Goal: Find contact information: Find contact information

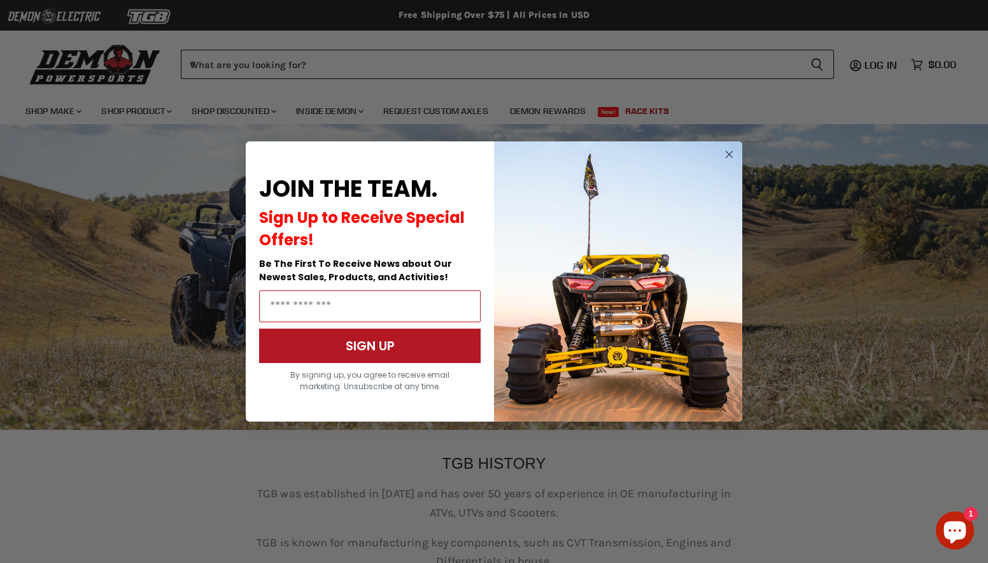
click at [734, 152] on circle "Close dialog" at bounding box center [729, 154] width 15 height 15
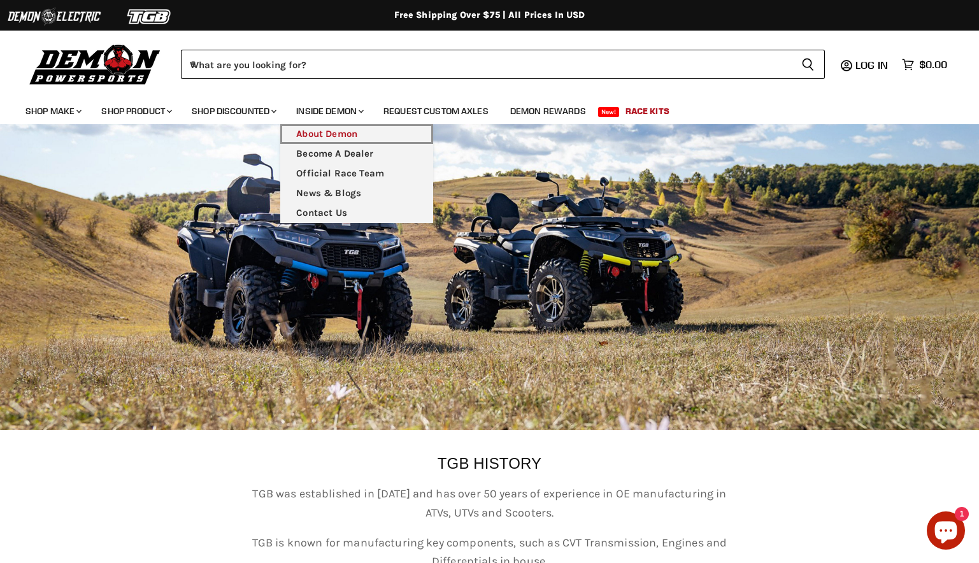
click at [353, 134] on link "About Demon" at bounding box center [356, 134] width 153 height 20
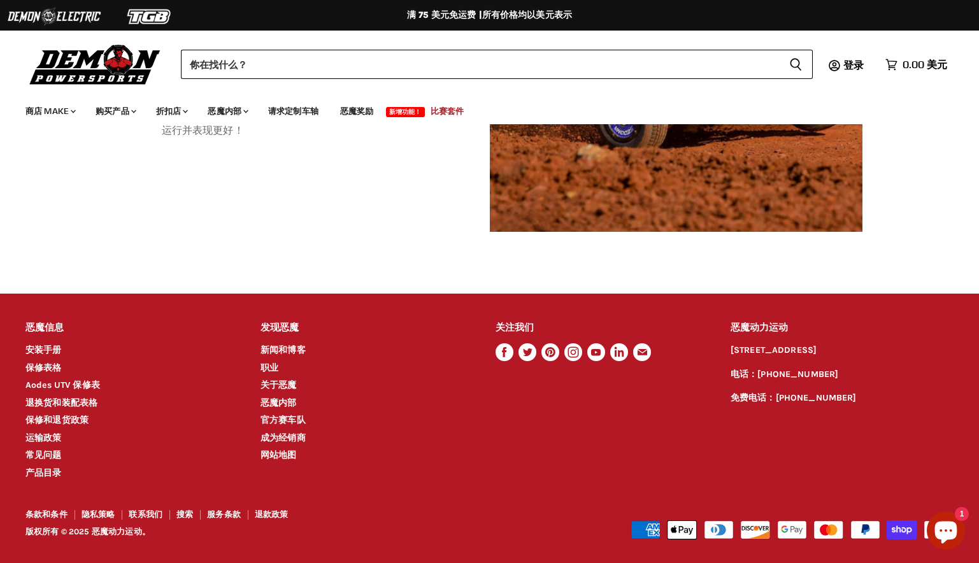
scroll to position [1270, 0]
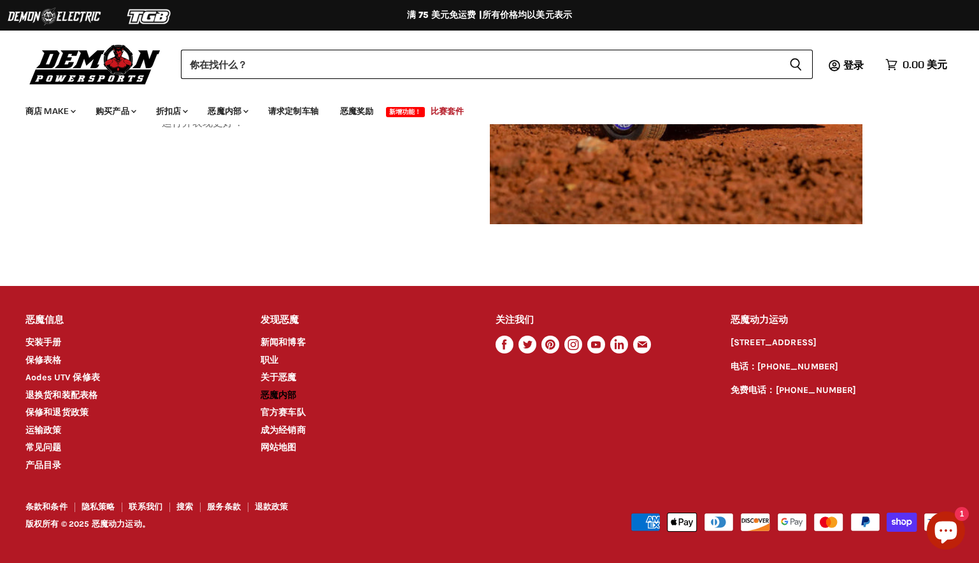
click at [291, 398] on link "恶魔内部" at bounding box center [278, 395] width 36 height 11
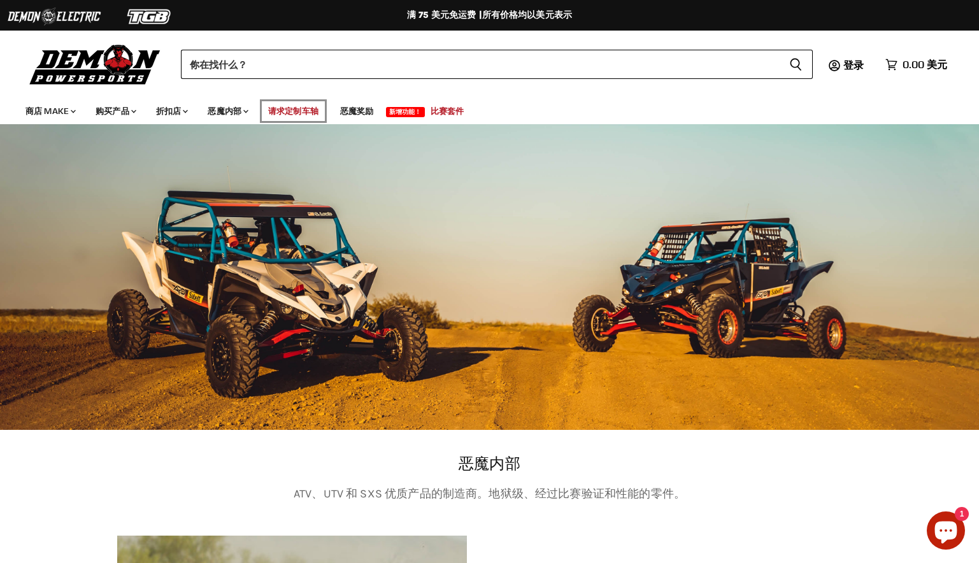
click at [317, 106] on link "请求定制车轴" at bounding box center [293, 111] width 69 height 26
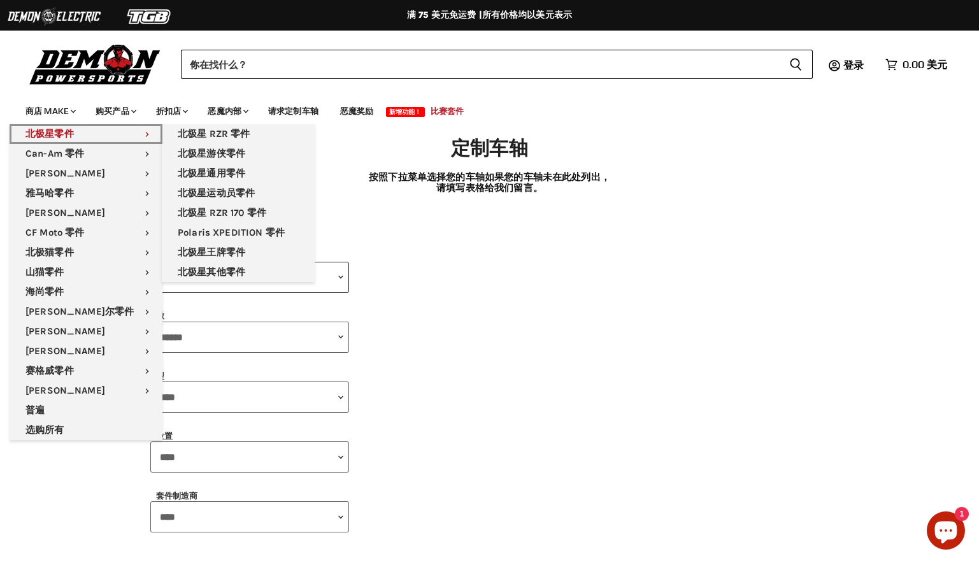
click at [52, 134] on font "北极星零件" at bounding box center [49, 133] width 48 height 11
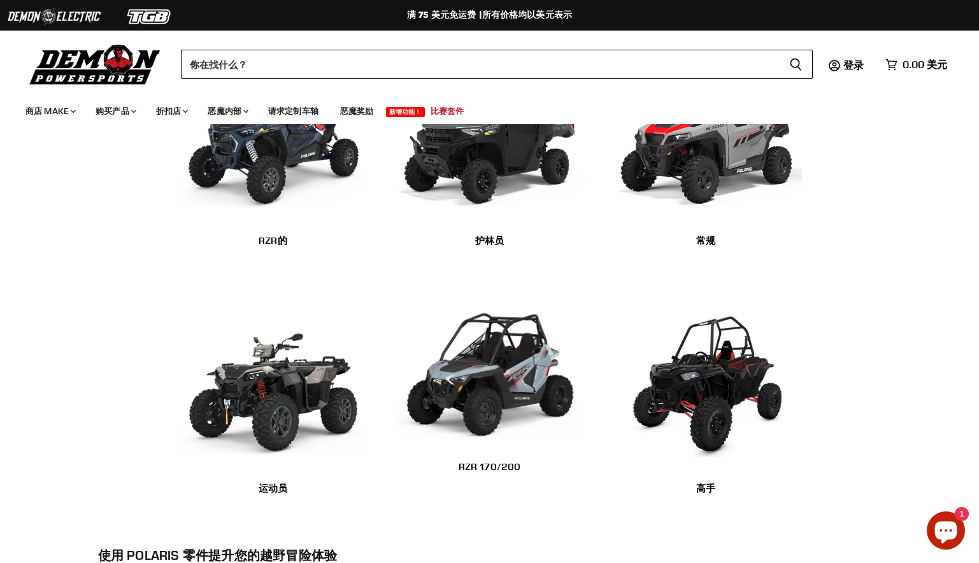
scroll to position [510, 0]
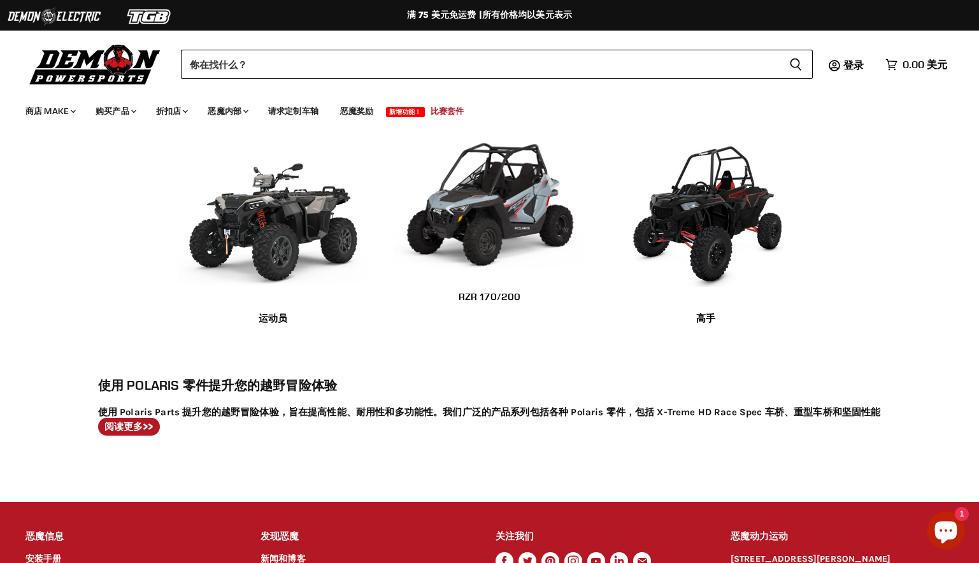
click at [122, 422] on strong "阅读更多>>" at bounding box center [128, 426] width 49 height 11
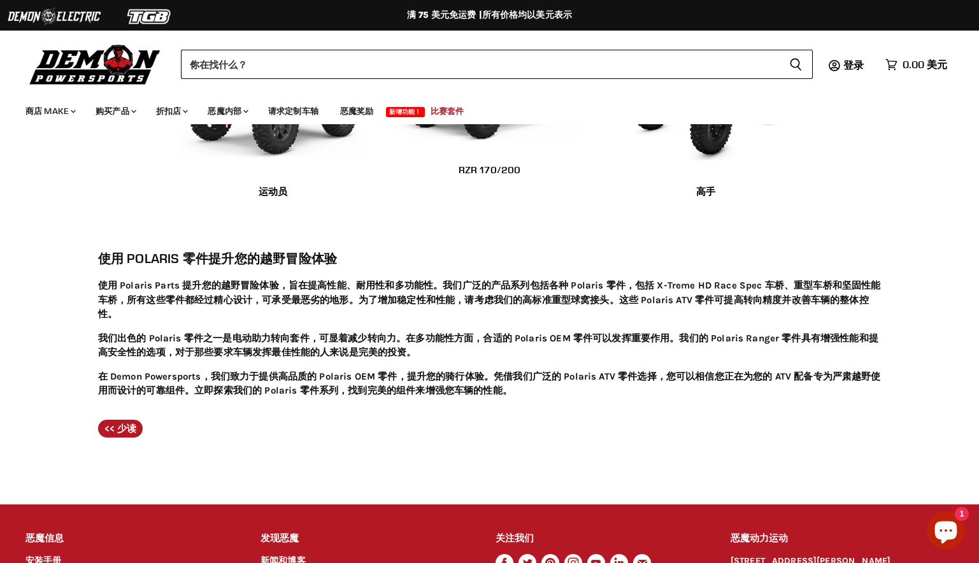
scroll to position [854, 0]
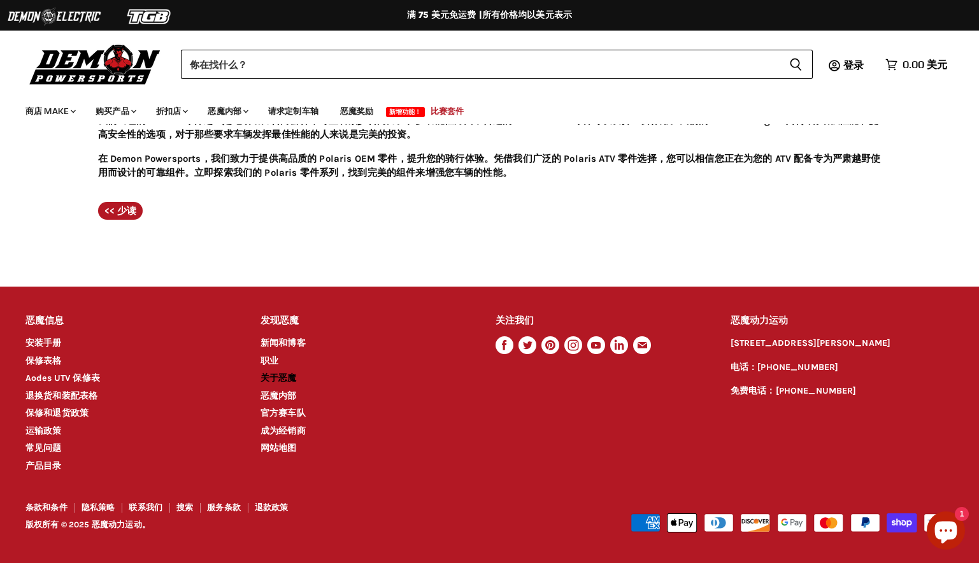
click at [277, 375] on link "关于恶魔" at bounding box center [278, 378] width 36 height 11
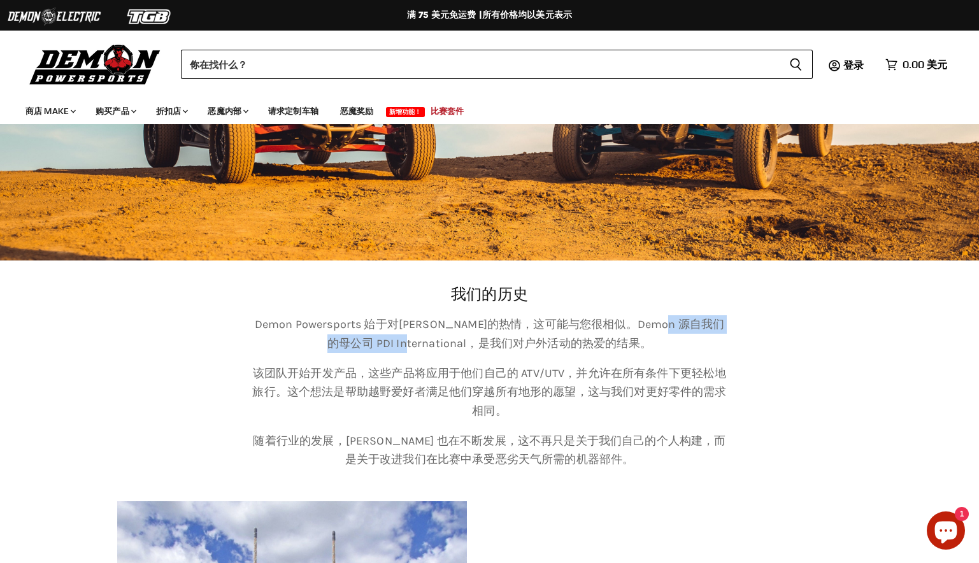
drag, startPoint x: 708, startPoint y: 323, endPoint x: 431, endPoint y: 336, distance: 276.7
click at [431, 336] on p "Demon Powersports 始于对[PERSON_NAME]的热情，这可能与您很相似。Demon 源自我们的母公司 PDI International…" at bounding box center [490, 334] width 478 height 38
copy p "PDI International"
click at [650, 343] on p "Demon Powersports 始于对[PERSON_NAME]的热情，这可能与您很相似。Demon 源自我们的母公司 PDI International…" at bounding box center [490, 334] width 478 height 38
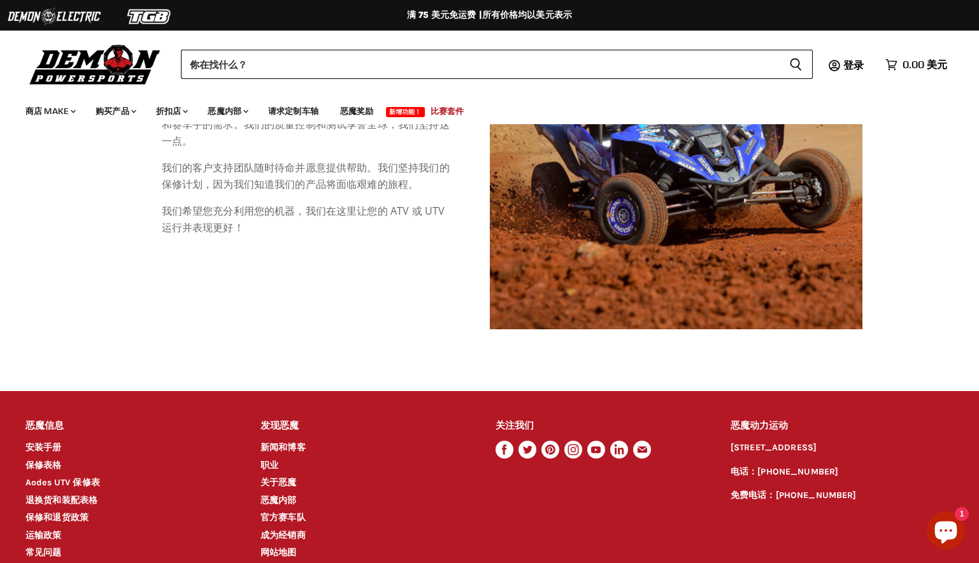
scroll to position [1288, 0]
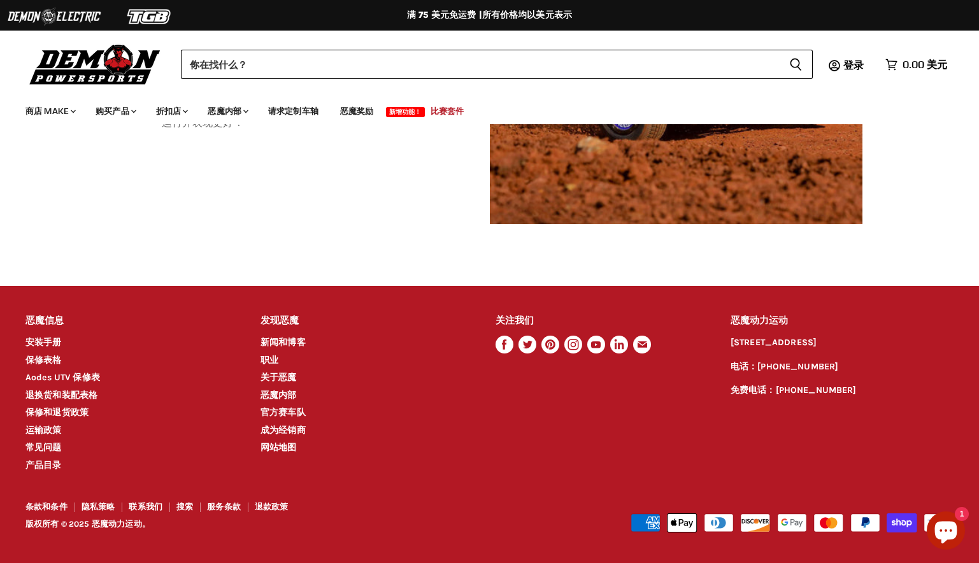
click at [510, 348] on icon "页脚" at bounding box center [505, 345] width 18 height 18
click at [284, 447] on link "网站地图" at bounding box center [278, 447] width 36 height 11
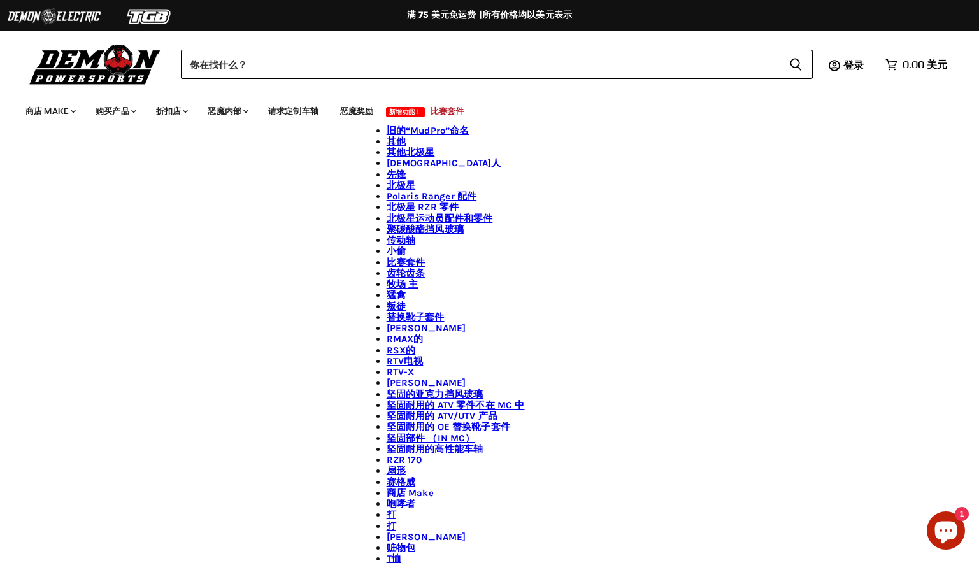
scroll to position [1725, 0]
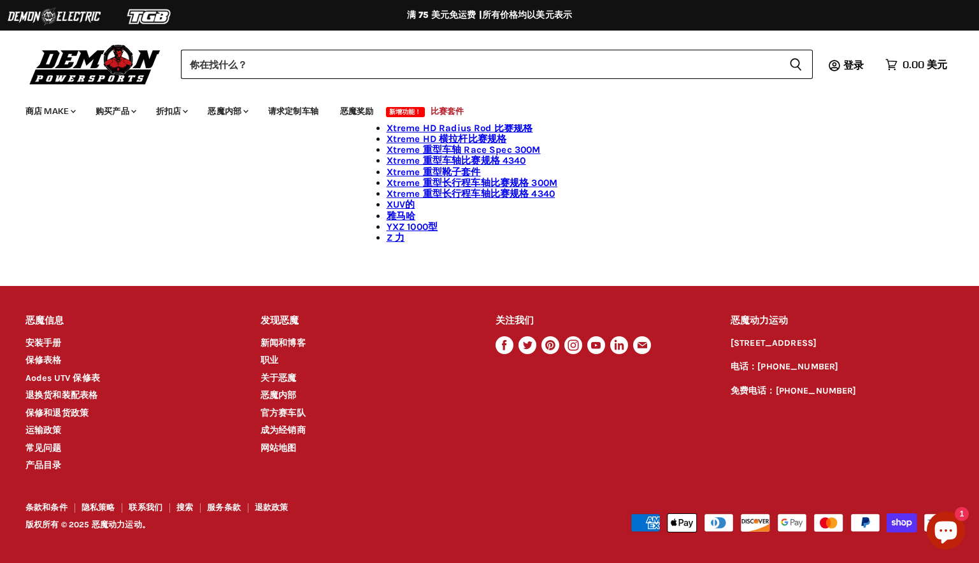
click at [278, 320] on font "发现恶魔" at bounding box center [279, 320] width 39 height 11
click at [292, 322] on font "发现恶魔" at bounding box center [279, 320] width 39 height 11
click at [313, 343] on li "新闻和博客" at bounding box center [365, 343] width 211 height 15
click at [282, 379] on link "关于恶魔" at bounding box center [278, 378] width 36 height 11
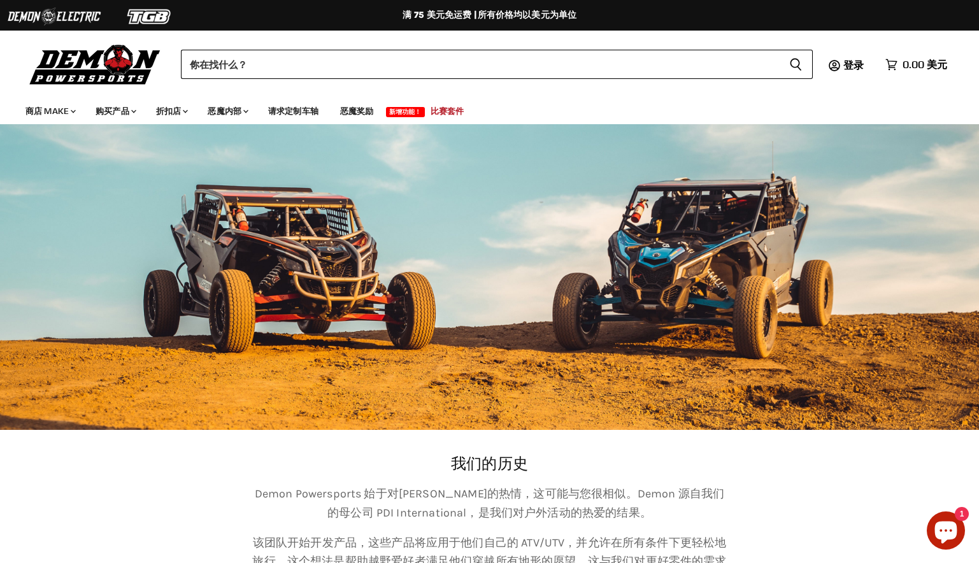
click at [916, 204] on div "事由" at bounding box center [489, 277] width 979 height 306
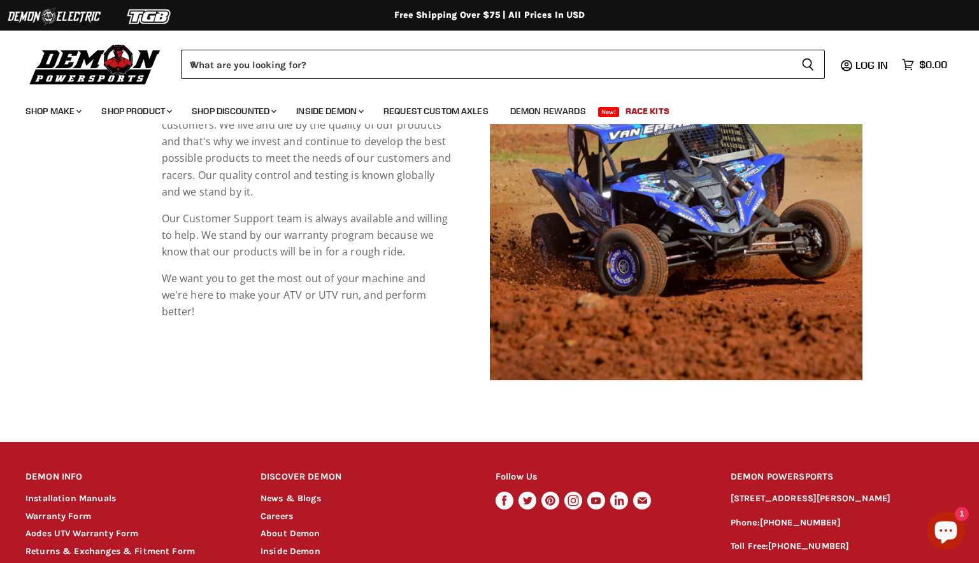
scroll to position [1345, 0]
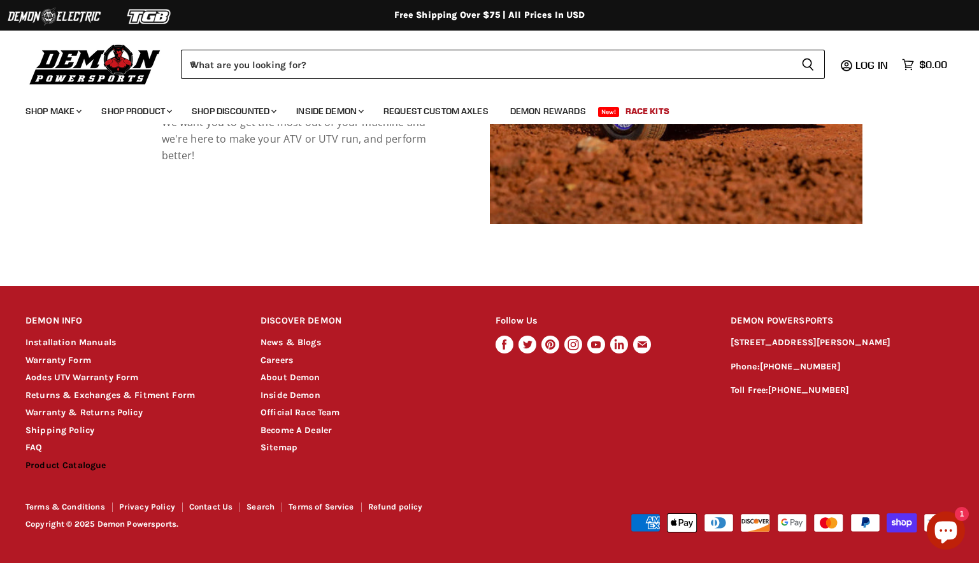
click at [81, 471] on link "Product Catalogue" at bounding box center [65, 465] width 81 height 11
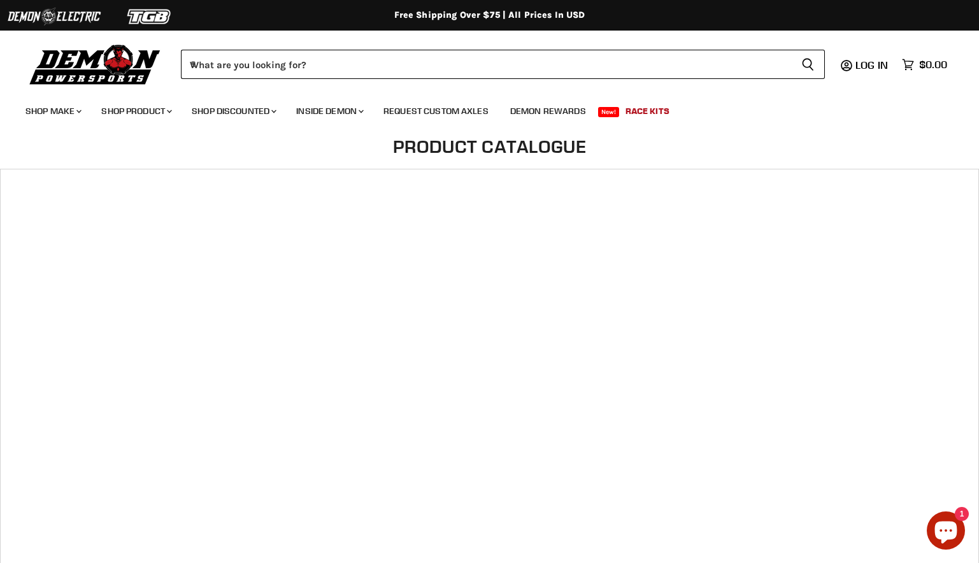
scroll to position [453, 0]
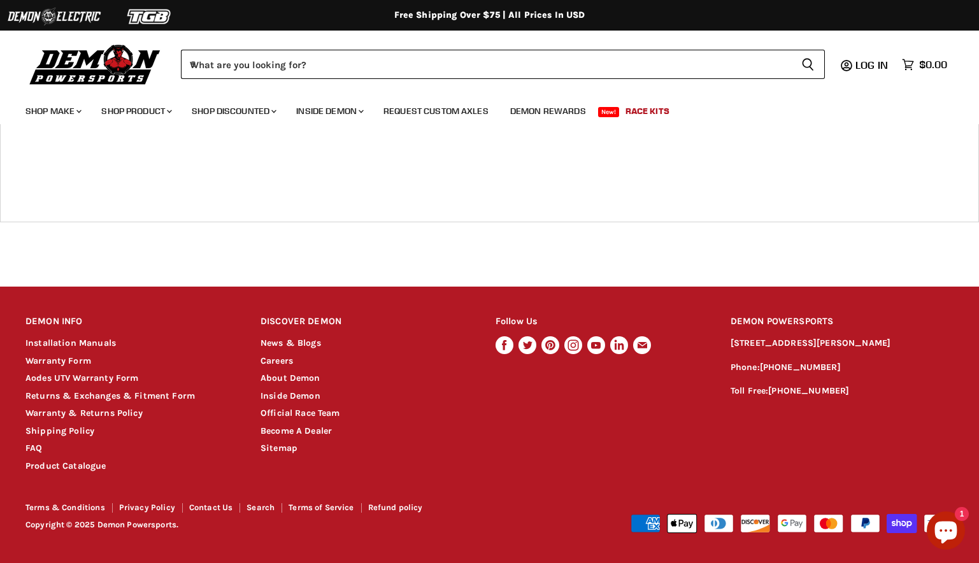
click at [37, 453] on li "FAQ" at bounding box center [130, 448] width 211 height 15
click at [34, 450] on link "FAQ" at bounding box center [33, 448] width 17 height 11
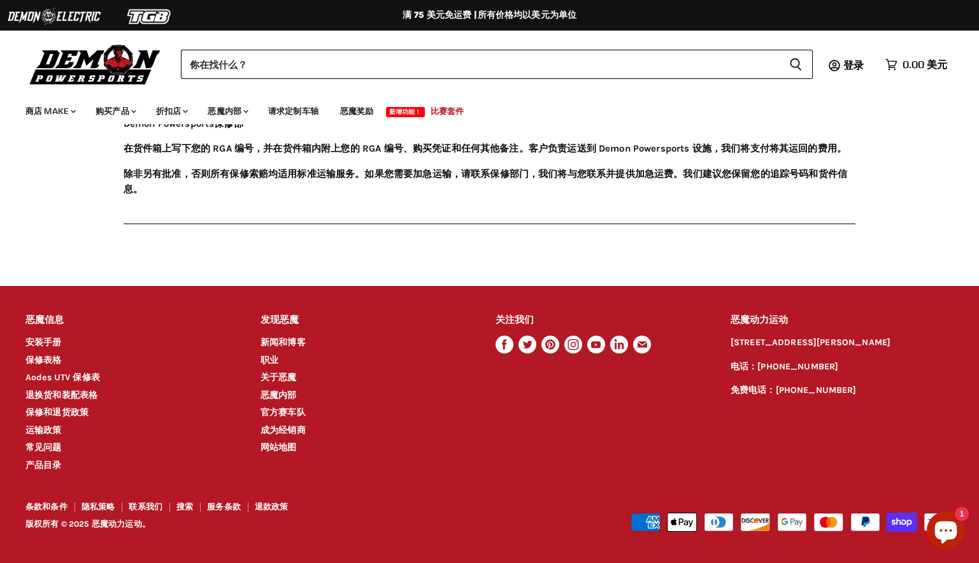
scroll to position [1136, 0]
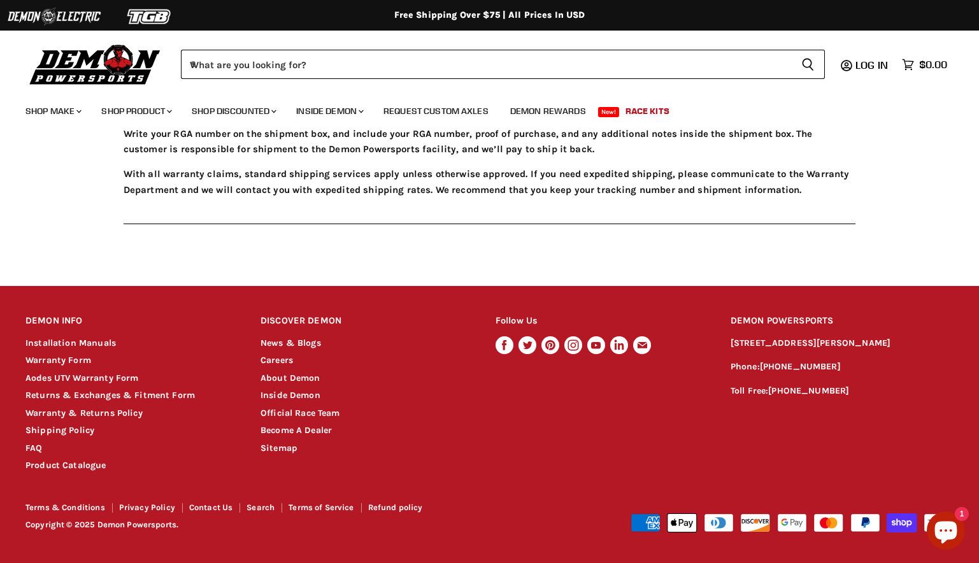
drag, startPoint x: 783, startPoint y: 358, endPoint x: 721, endPoint y: 346, distance: 63.5
click at [721, 346] on div "DEMON INFO Chevron down icon Installation Manuals Warranty Form Aodes UTV Warra…" at bounding box center [489, 389] width 979 height 167
drag, startPoint x: 721, startPoint y: 346, endPoint x: 808, endPoint y: 354, distance: 87.0
click at [808, 351] on p "[STREET_ADDRESS][PERSON_NAME]" at bounding box center [842, 343] width 223 height 15
click at [740, 351] on p "[STREET_ADDRESS][PERSON_NAME]" at bounding box center [842, 343] width 223 height 15
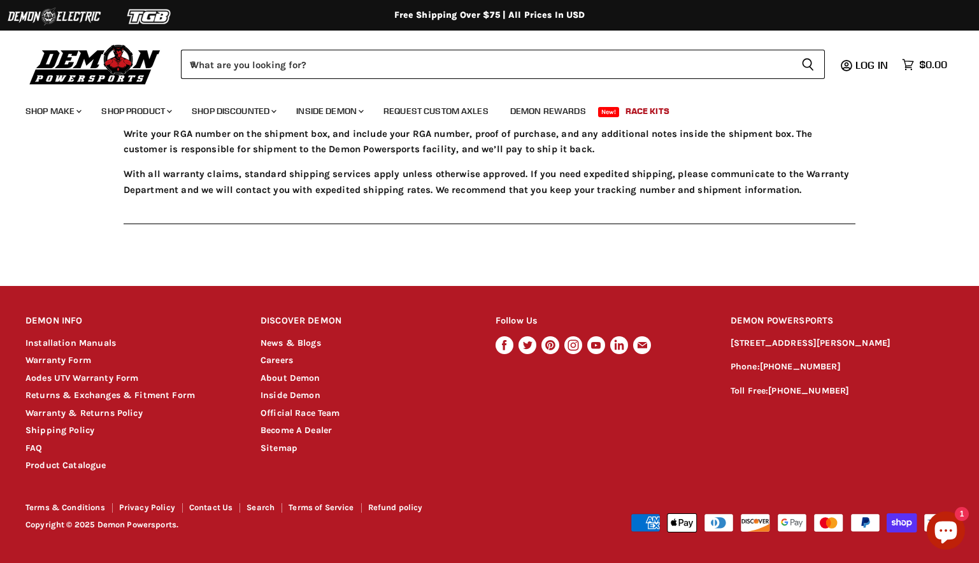
drag, startPoint x: 730, startPoint y: 345, endPoint x: 777, endPoint y: 357, distance: 48.5
click at [777, 357] on div "DEMON INFO Chevron down icon Installation Manuals Warranty Form Aodes UTV Warra…" at bounding box center [489, 389] width 979 height 167
copy p "[STREET_ADDRESS][PERSON_NAME]"
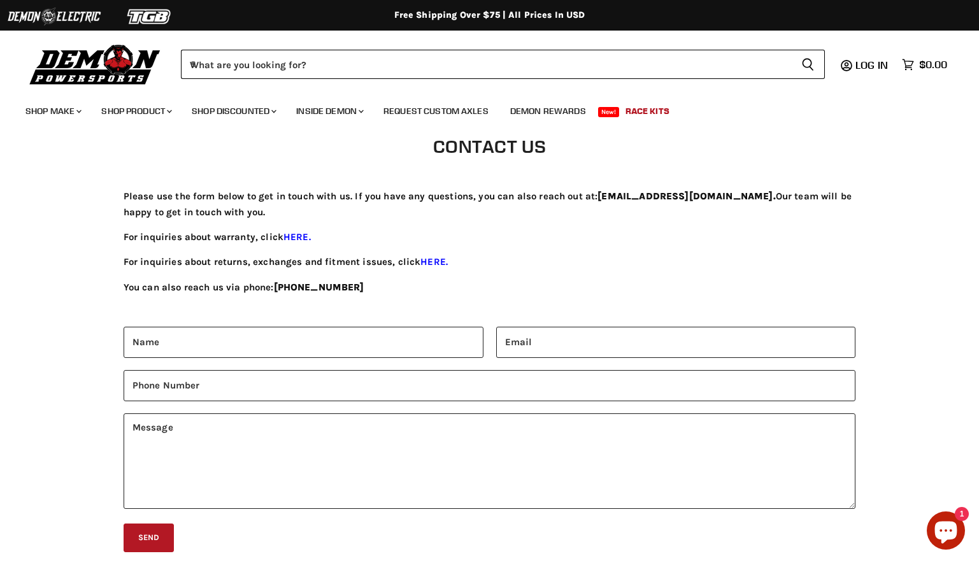
click at [525, 230] on p "For inquiries about warranty, click HERE." at bounding box center [490, 236] width 732 height 15
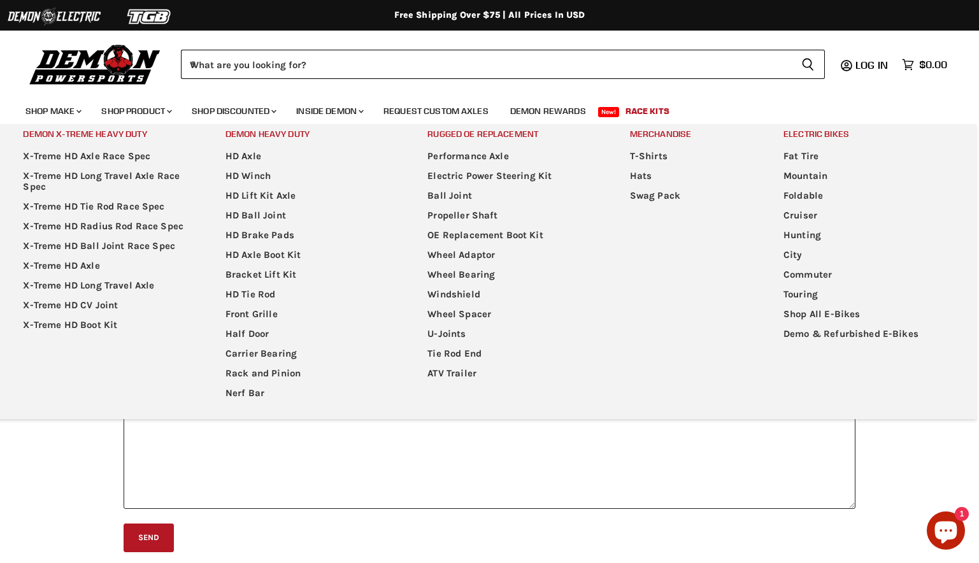
click at [550, 443] on textarea "Main content" at bounding box center [490, 461] width 732 height 96
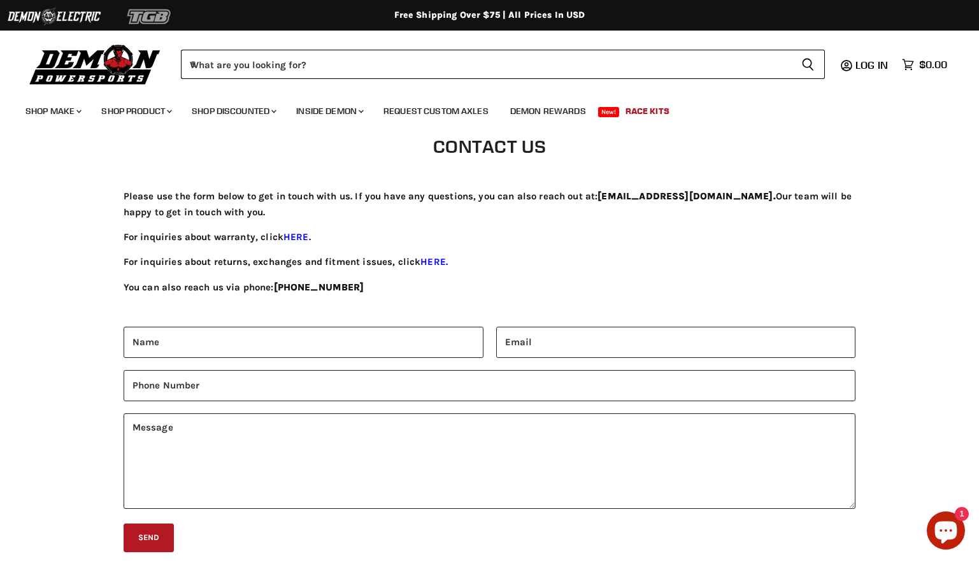
click at [173, 13] on img at bounding box center [150, 16] width 96 height 24
